Goal: Information Seeking & Learning: Learn about a topic

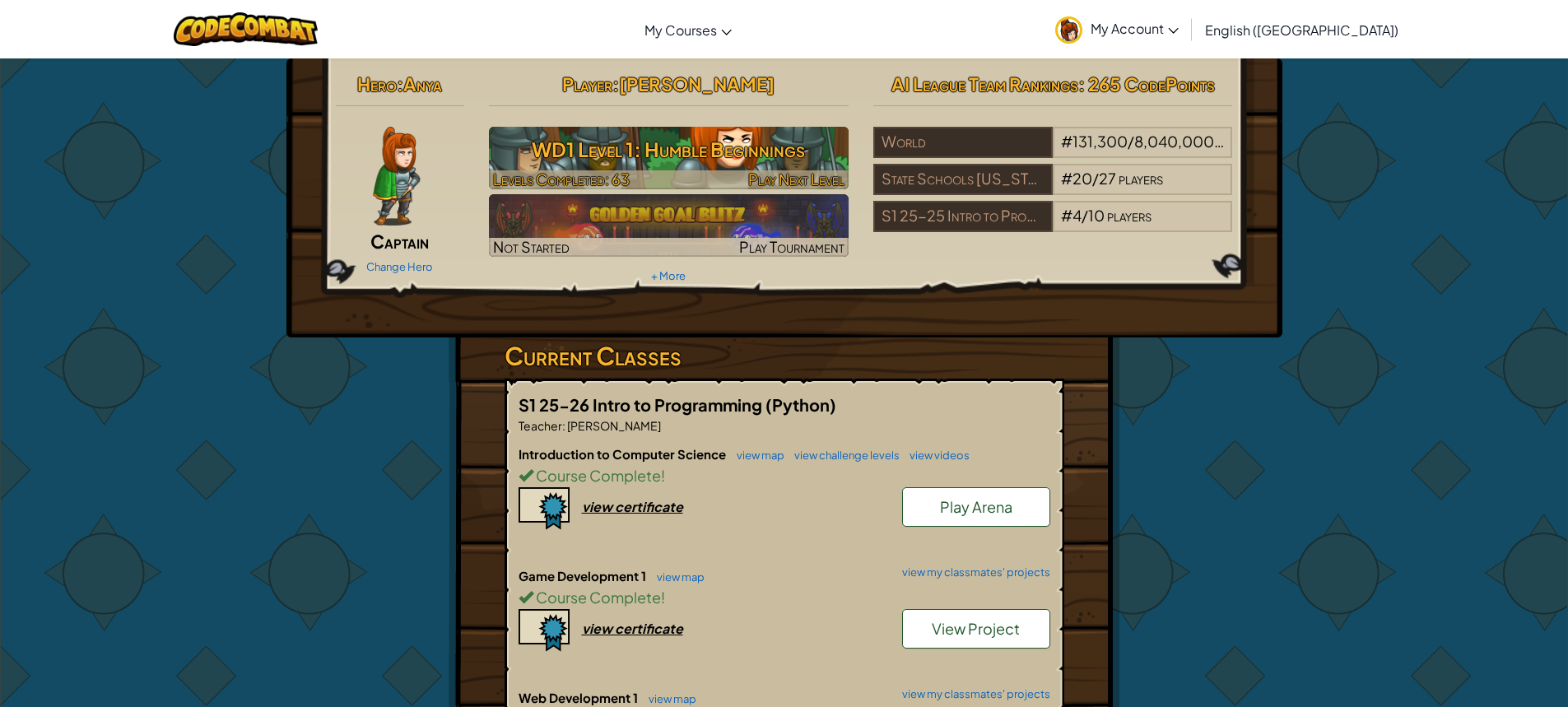
click at [628, 152] on h3 "WD1 Level 1: Humble Beginnings" at bounding box center [669, 149] width 359 height 37
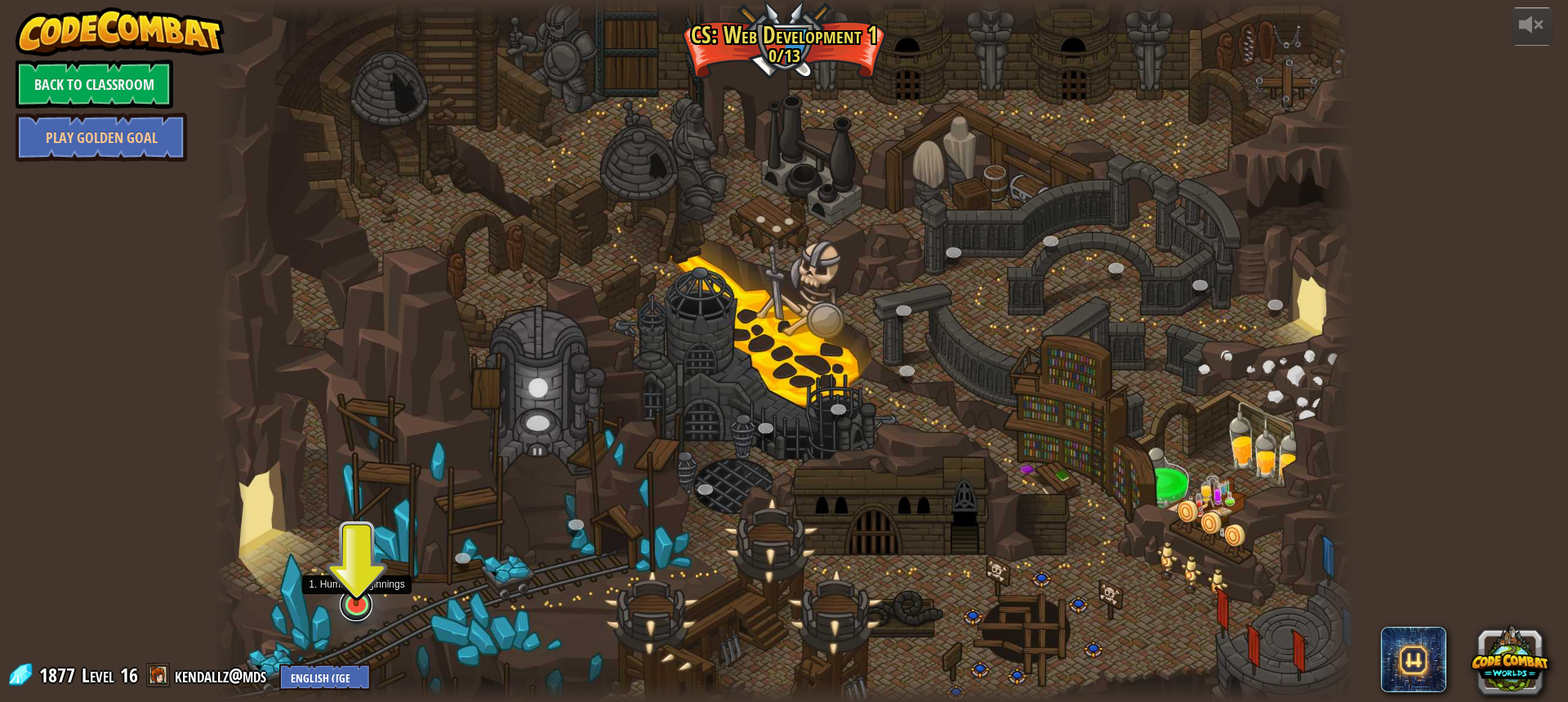
click at [354, 607] on link at bounding box center [357, 604] width 33 height 33
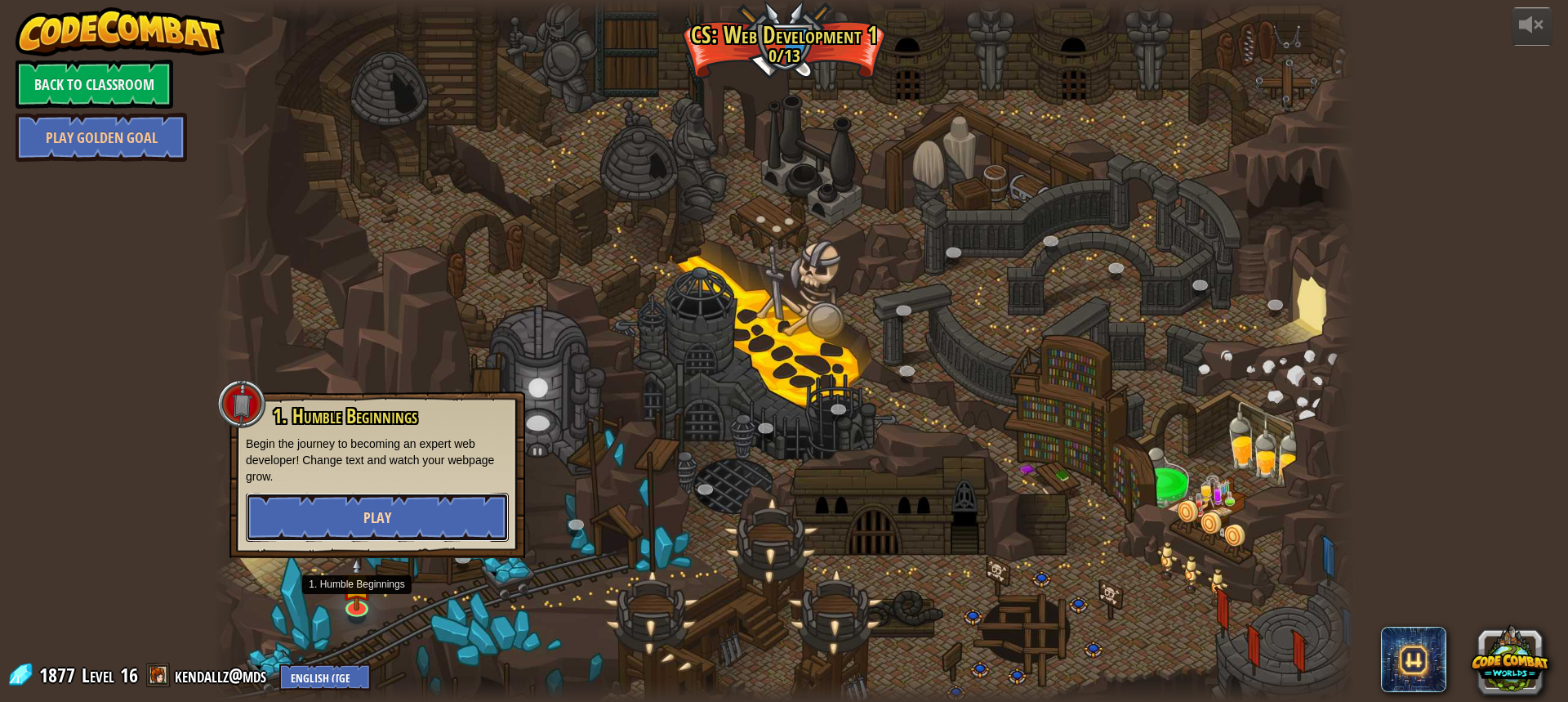
click at [409, 507] on button "Play" at bounding box center [377, 517] width 263 height 49
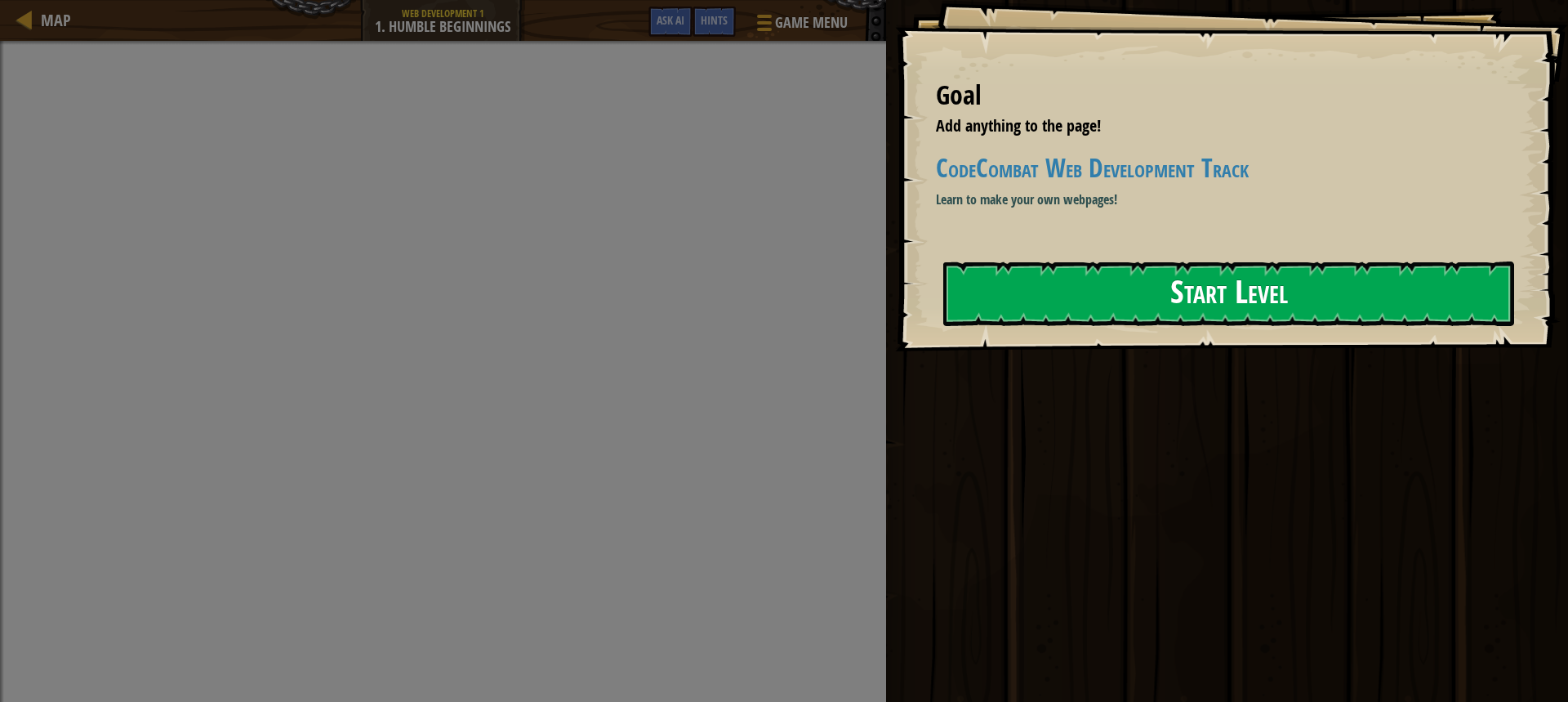
click at [1324, 318] on button "Start Level" at bounding box center [1229, 293] width 571 height 64
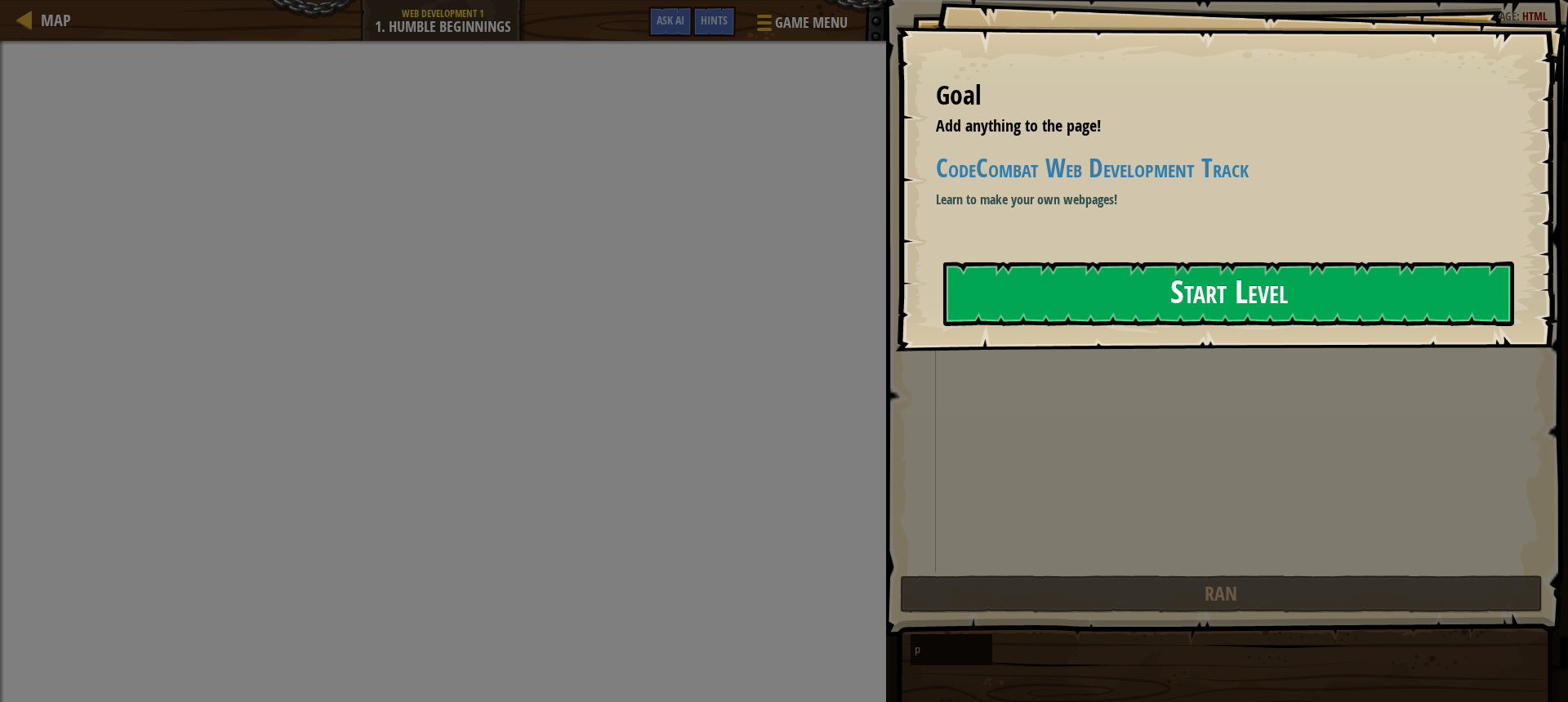
click at [1140, 293] on button "Start Level" at bounding box center [1229, 293] width 571 height 64
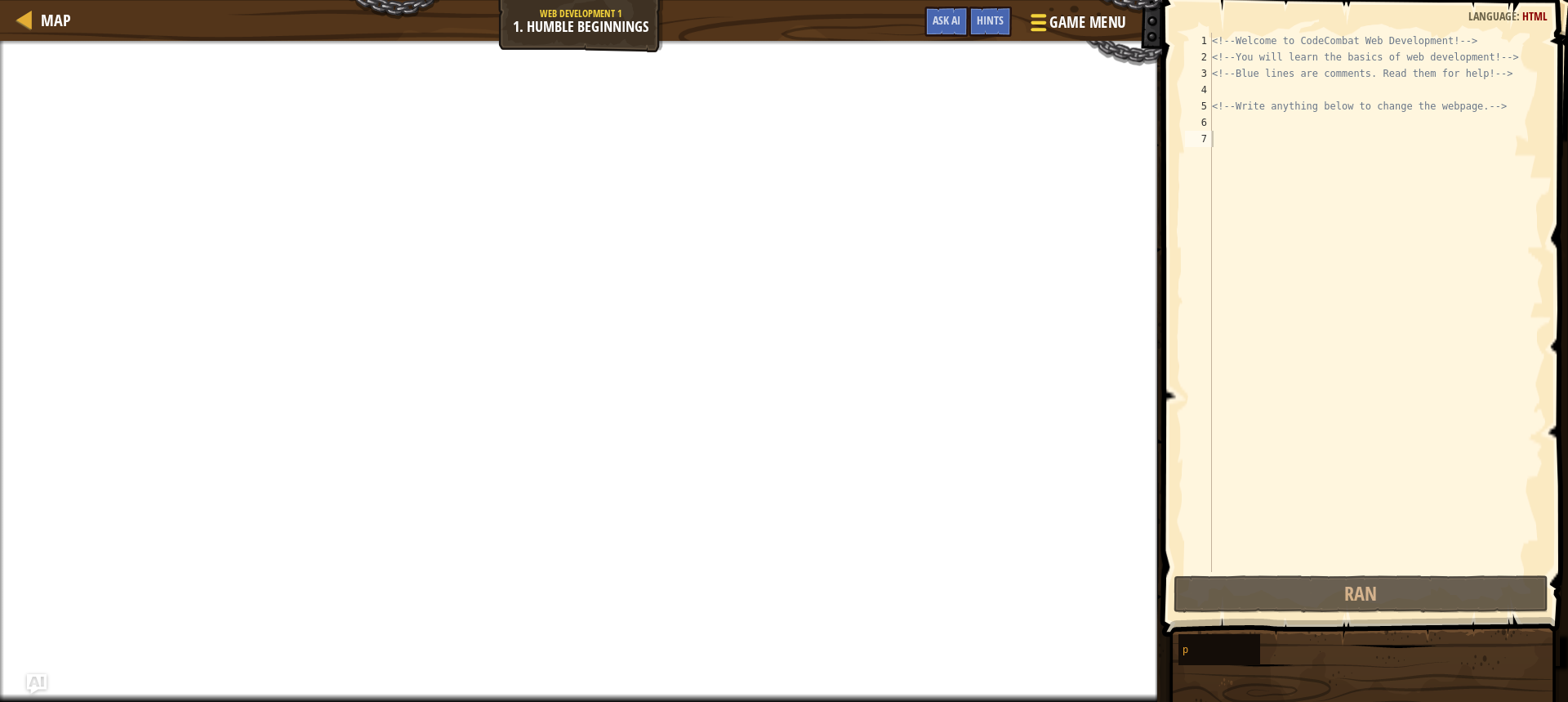
click at [1063, 36] on button "Game Menu" at bounding box center [1076, 25] width 119 height 40
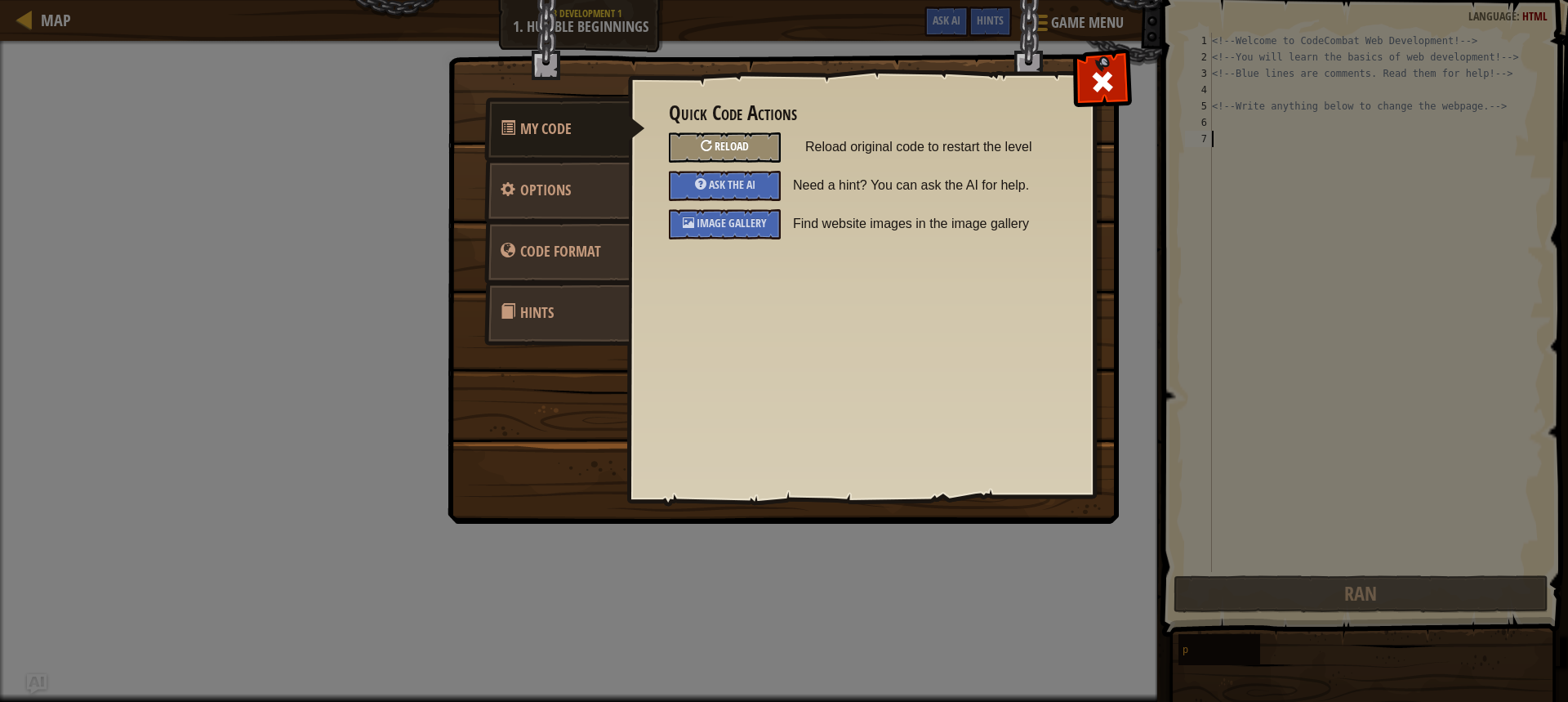
click at [723, 144] on span "Reload" at bounding box center [731, 146] width 34 height 16
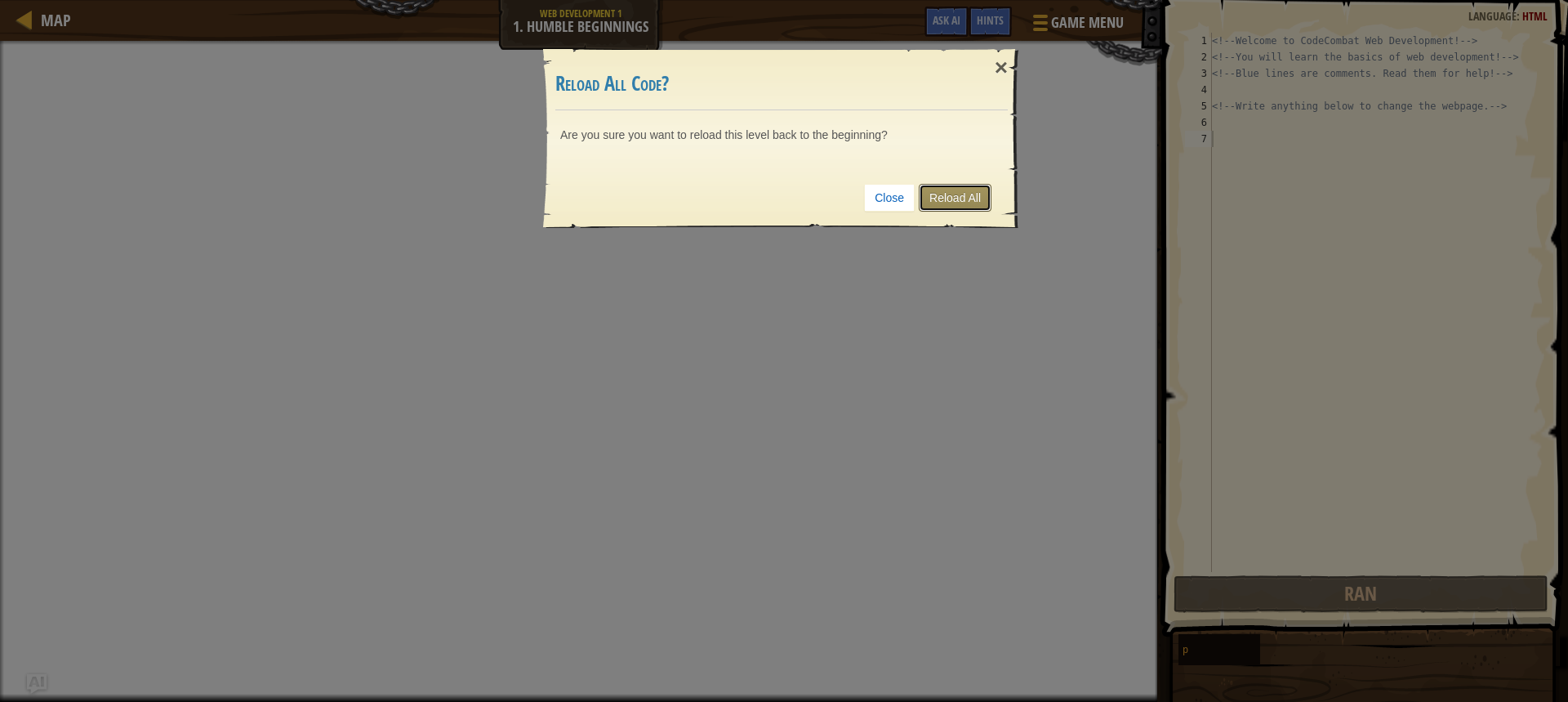
click at [936, 198] on link "Reload All" at bounding box center [955, 198] width 73 height 27
